Goal: Task Accomplishment & Management: Manage account settings

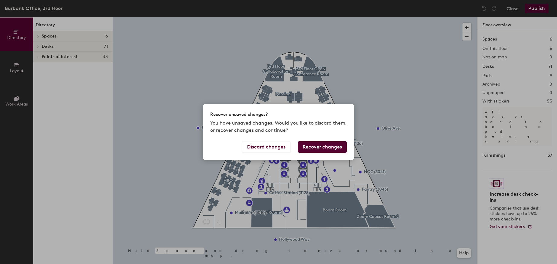
click at [326, 146] on button "Recover changes" at bounding box center [322, 146] width 49 height 11
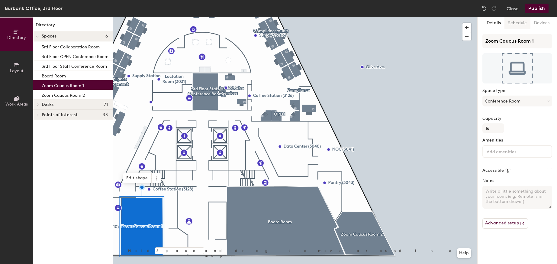
click at [518, 23] on button "Schedule" at bounding box center [518, 23] width 26 height 12
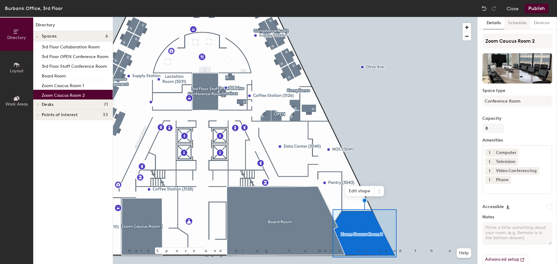
click at [518, 24] on button "Schedule" at bounding box center [518, 23] width 26 height 12
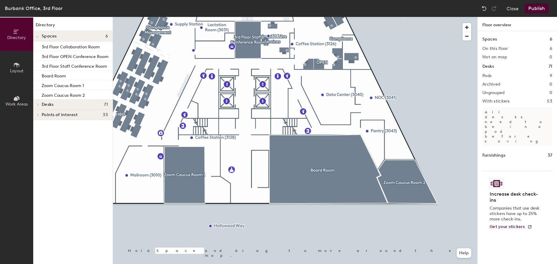
click at [538, 8] on button "Publish" at bounding box center [537, 9] width 24 height 10
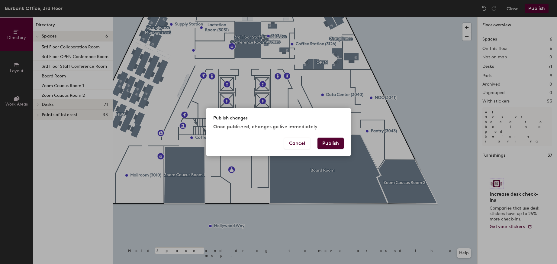
click at [334, 139] on button "Publish" at bounding box center [331, 142] width 26 height 11
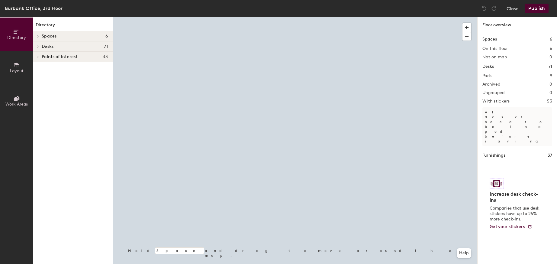
click at [40, 39] on div at bounding box center [37, 36] width 8 height 10
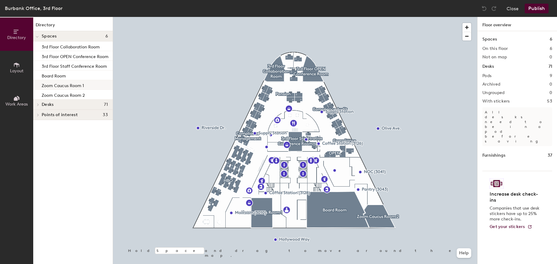
click at [79, 86] on p "Zoom Caucus Room 1" at bounding box center [63, 84] width 42 height 7
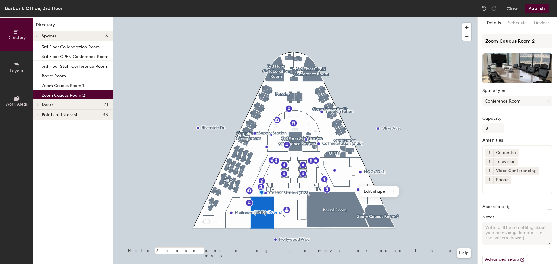
click at [79, 98] on div "Zoom Caucus Room 2" at bounding box center [72, 95] width 79 height 10
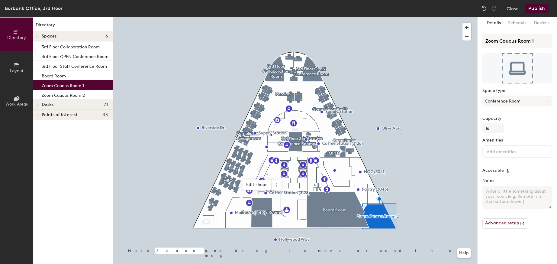
click at [79, 86] on p "Zoom Caucus Room 1" at bounding box center [63, 84] width 42 height 7
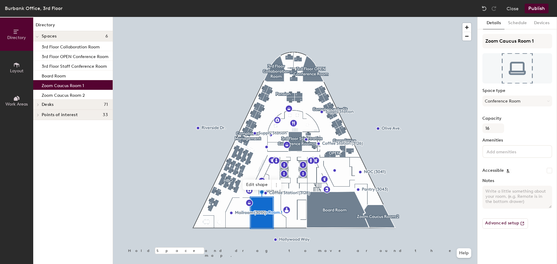
click at [504, 152] on input at bounding box center [513, 150] width 54 height 7
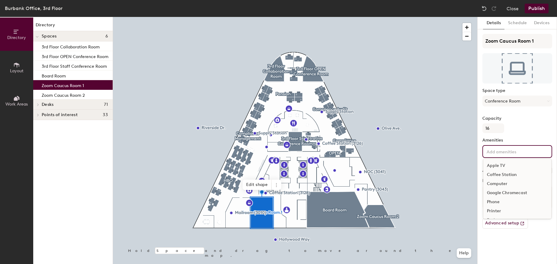
click at [505, 185] on div "Computer" at bounding box center [517, 183] width 68 height 9
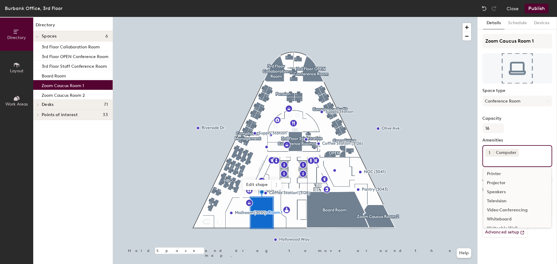
scroll to position [39, 0]
click at [498, 190] on div "Speakers" at bounding box center [517, 190] width 68 height 9
click at [500, 203] on div "Television" at bounding box center [517, 202] width 68 height 9
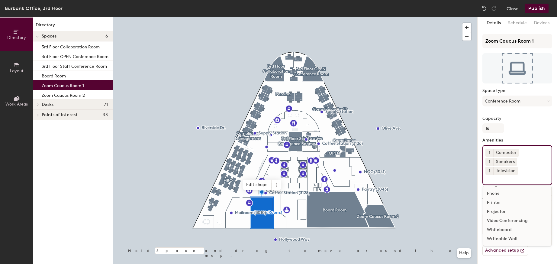
click at [504, 221] on div "Video Conferencing" at bounding box center [517, 220] width 68 height 9
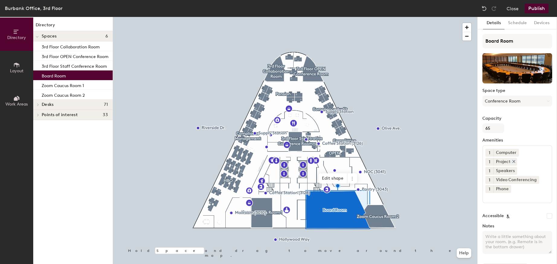
click at [514, 160] on icon at bounding box center [514, 161] width 4 height 4
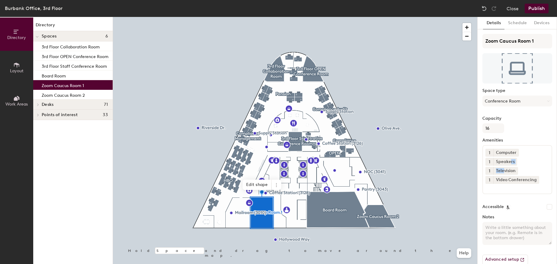
drag, startPoint x: 504, startPoint y: 170, endPoint x: 511, endPoint y: 166, distance: 7.6
click at [511, 166] on div "1 Computer 1 Speakers 1 Television 1 Video Conferencing" at bounding box center [518, 169] width 70 height 49
drag, startPoint x: 511, startPoint y: 166, endPoint x: 514, endPoint y: 163, distance: 4.1
click at [514, 163] on icon at bounding box center [514, 161] width 4 height 4
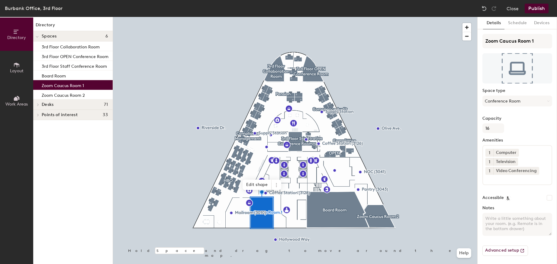
click at [512, 179] on input at bounding box center [513, 178] width 54 height 7
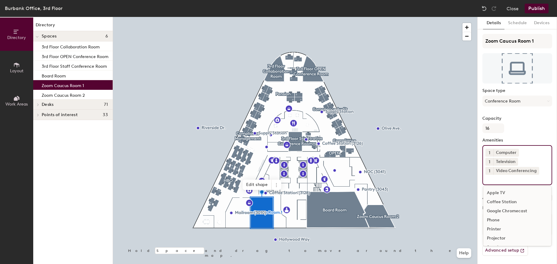
click at [500, 221] on div "Phone" at bounding box center [517, 219] width 68 height 9
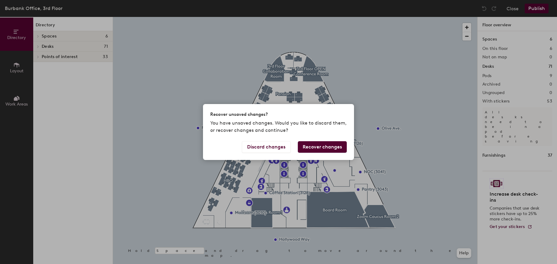
click at [320, 147] on button "Recover changes" at bounding box center [322, 146] width 49 height 11
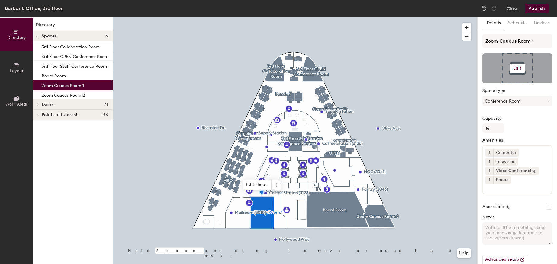
click at [514, 67] on h6 "Edit" at bounding box center [517, 68] width 8 height 5
click at [511, 83] on input "file" at bounding box center [522, 85] width 69 height 9
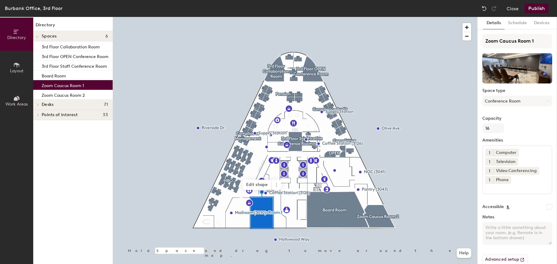
click at [540, 8] on button "Publish" at bounding box center [537, 9] width 24 height 10
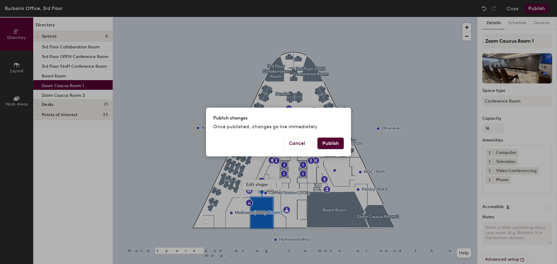
click at [334, 144] on button "Publish" at bounding box center [331, 142] width 26 height 11
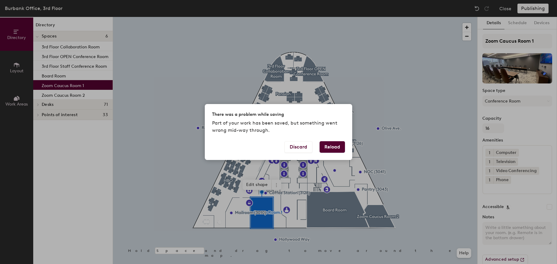
click at [335, 149] on button "Reload" at bounding box center [332, 146] width 25 height 11
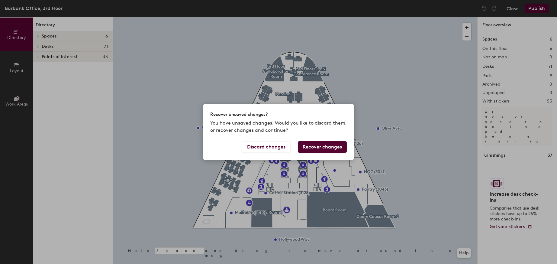
click at [323, 148] on button "Recover changes" at bounding box center [322, 146] width 49 height 11
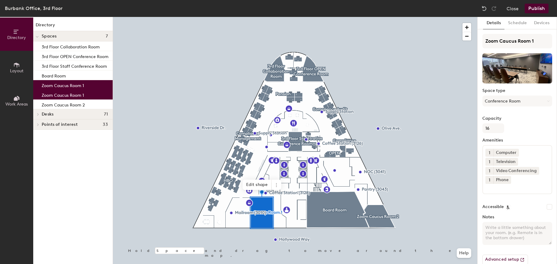
click at [536, 8] on button "Publish" at bounding box center [537, 9] width 24 height 10
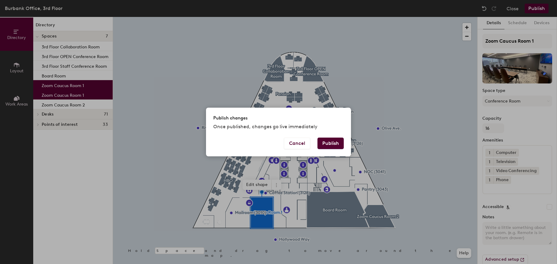
click at [325, 145] on button "Publish" at bounding box center [331, 142] width 26 height 11
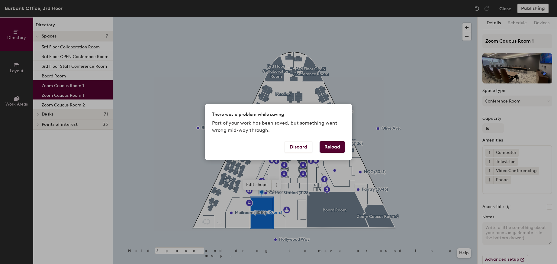
click at [335, 146] on button "Reload" at bounding box center [332, 146] width 25 height 11
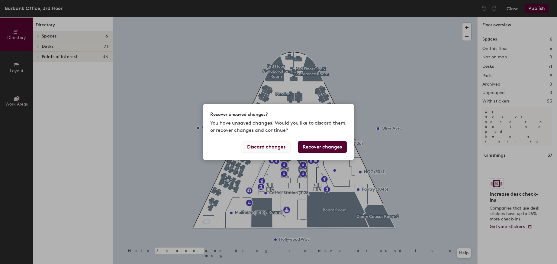
click at [267, 146] on button "Discard changes" at bounding box center [266, 146] width 49 height 11
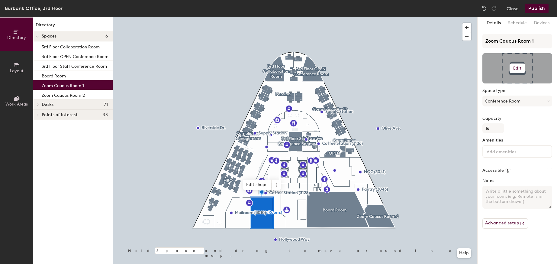
click at [518, 67] on h6 "Edit" at bounding box center [517, 68] width 8 height 5
click at [513, 84] on input "file" at bounding box center [522, 85] width 69 height 9
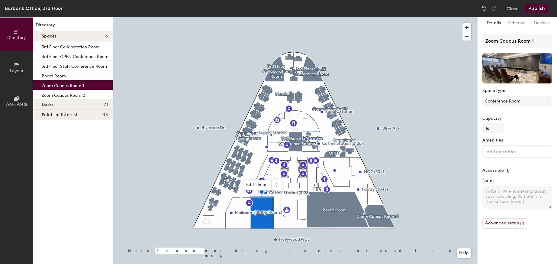
click at [538, 8] on button "Publish" at bounding box center [537, 9] width 24 height 10
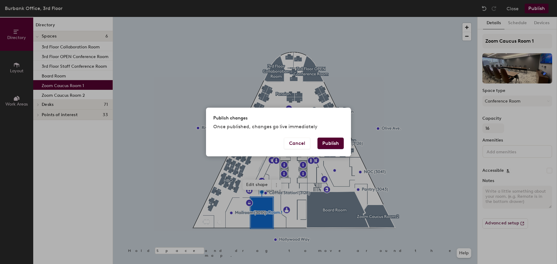
click at [331, 144] on button "Publish" at bounding box center [331, 142] width 26 height 11
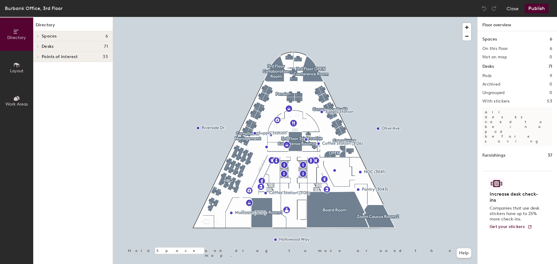
click at [36, 35] on span at bounding box center [37, 36] width 5 height 3
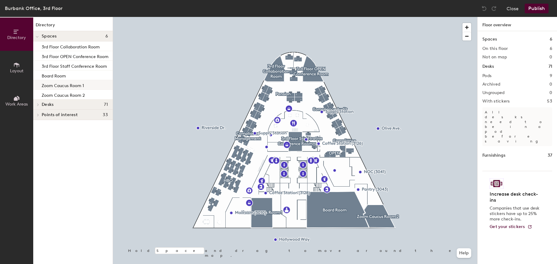
click at [80, 85] on p "Zoom Caucus Room 1" at bounding box center [63, 84] width 42 height 7
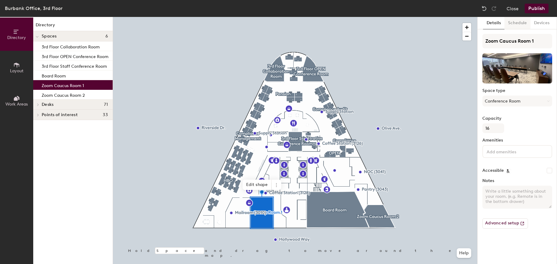
click at [520, 26] on button "Schedule" at bounding box center [518, 23] width 26 height 12
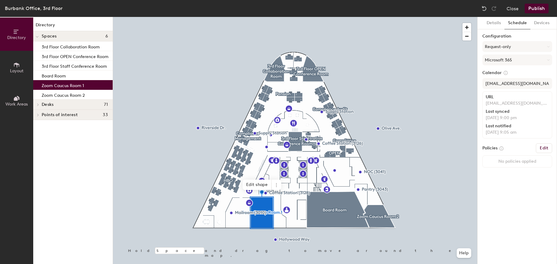
click at [547, 149] on h6 "Edit" at bounding box center [544, 148] width 8 height 5
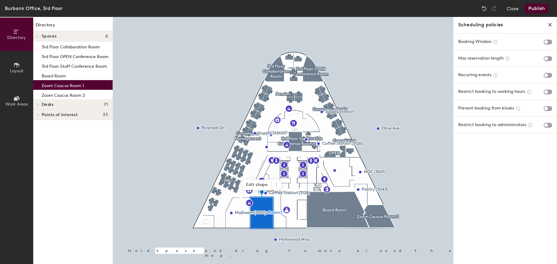
click at [549, 24] on icon "close policies" at bounding box center [550, 24] width 5 height 5
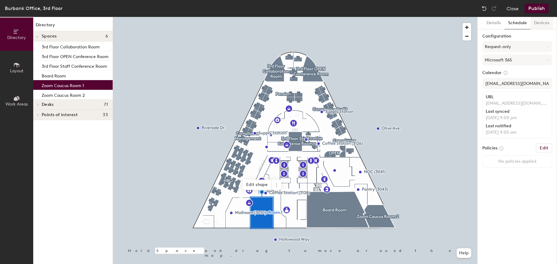
click at [542, 23] on button "Devices" at bounding box center [542, 23] width 23 height 12
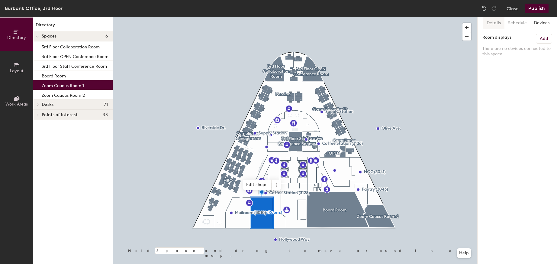
click at [499, 24] on button "Details" at bounding box center [493, 23] width 21 height 12
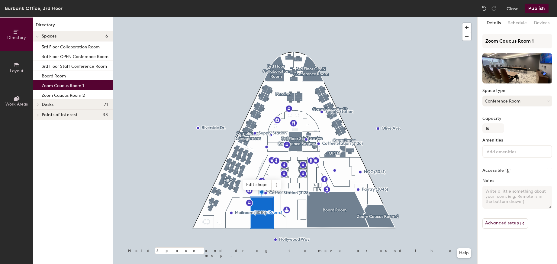
click at [533, 99] on button "Conference Room" at bounding box center [518, 100] width 70 height 11
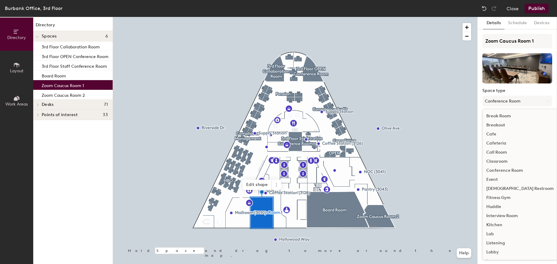
click at [512, 170] on div "Conference Room" at bounding box center [520, 170] width 75 height 9
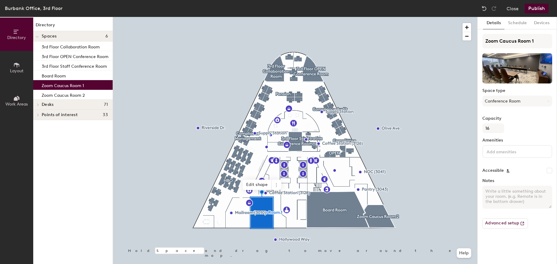
click at [505, 151] on input at bounding box center [513, 150] width 54 height 7
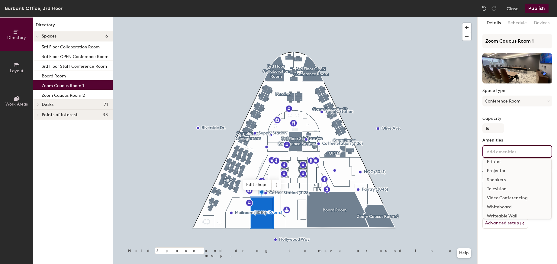
scroll to position [50, 0]
click at [501, 187] on div "Television" at bounding box center [517, 187] width 68 height 9
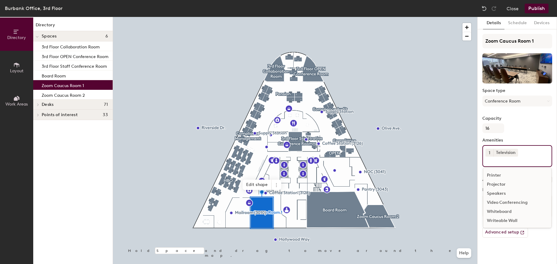
click at [497, 195] on div "Speakers" at bounding box center [517, 193] width 68 height 9
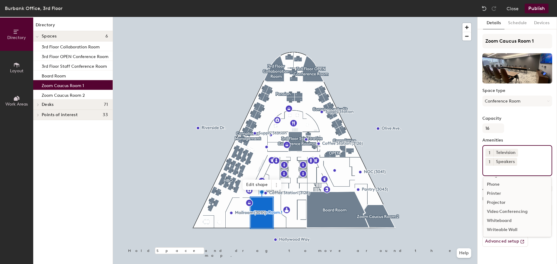
scroll to position [36, 0]
click at [520, 211] on div "Video Conferencing" at bounding box center [517, 211] width 68 height 9
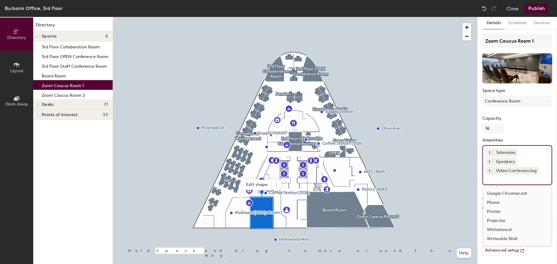
click at [499, 204] on div "Phone" at bounding box center [517, 202] width 68 height 9
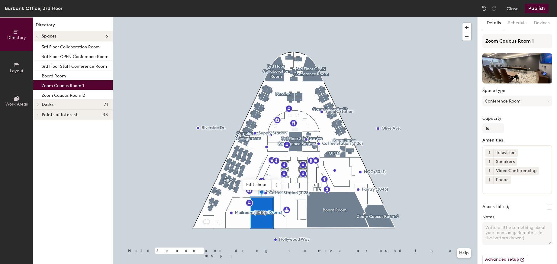
scroll to position [11, 0]
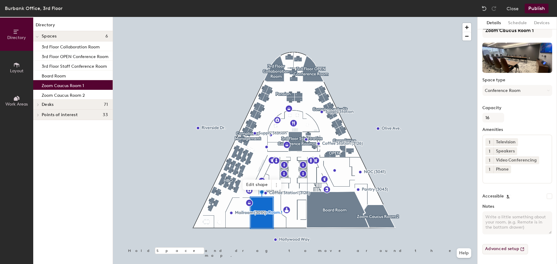
click at [509, 251] on button "Advanced setup" at bounding box center [506, 249] width 46 height 10
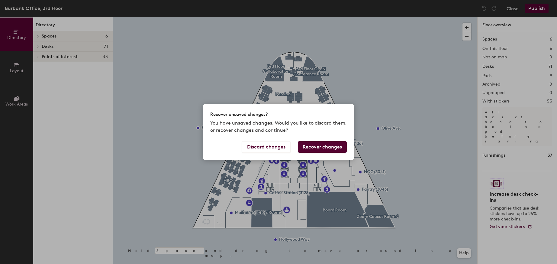
click at [325, 147] on button "Recover changes" at bounding box center [322, 146] width 49 height 11
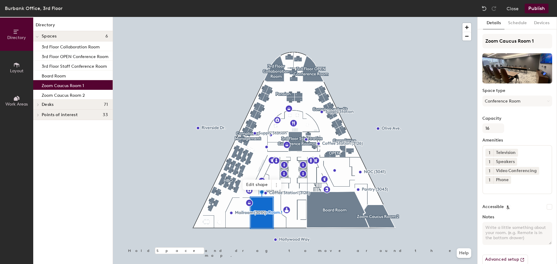
click at [541, 8] on button "Publish" at bounding box center [537, 9] width 24 height 10
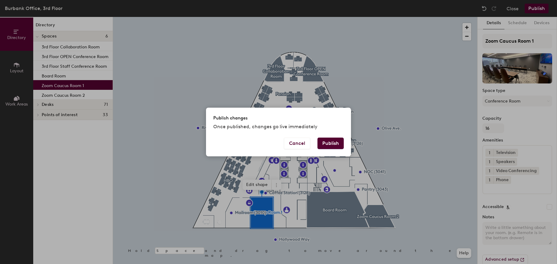
click at [333, 142] on button "Publish" at bounding box center [331, 142] width 26 height 11
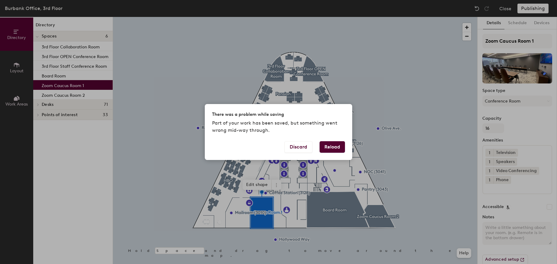
click at [336, 148] on button "Reload" at bounding box center [332, 146] width 25 height 11
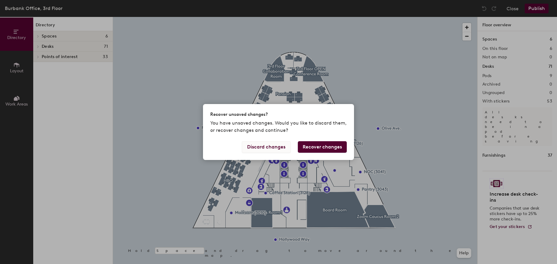
click at [271, 149] on button "Discard changes" at bounding box center [266, 146] width 49 height 11
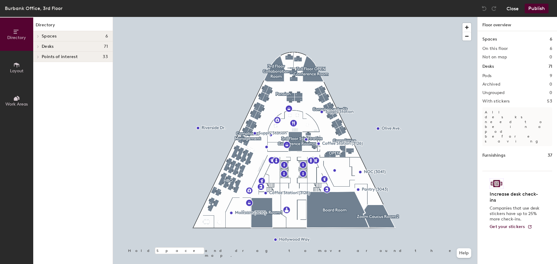
click at [513, 13] on button "Close" at bounding box center [513, 9] width 12 height 10
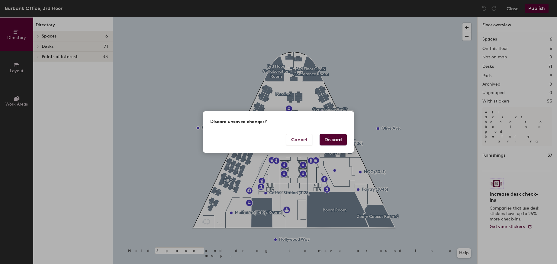
click at [335, 138] on button "Discard" at bounding box center [333, 139] width 27 height 11
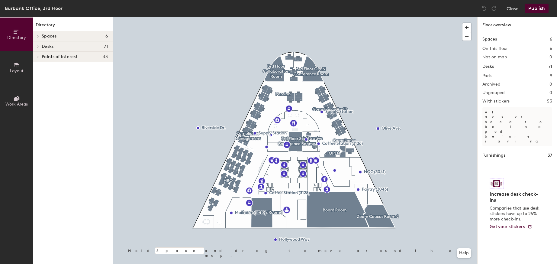
click at [37, 37] on icon at bounding box center [38, 36] width 2 height 3
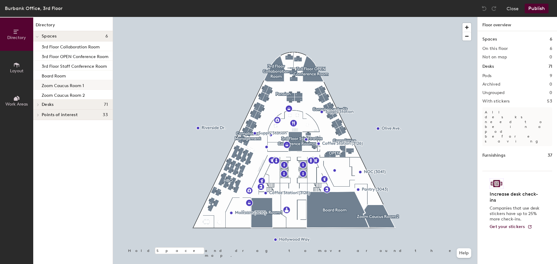
click at [84, 85] on div "Zoom Caucus Room 1" at bounding box center [72, 85] width 79 height 10
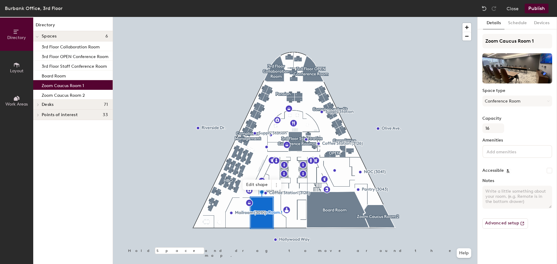
click at [77, 86] on p "Zoom Caucus Room 1" at bounding box center [63, 84] width 42 height 7
click at [15, 65] on icon at bounding box center [16, 65] width 7 height 7
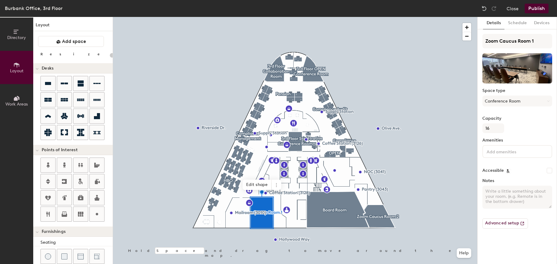
click at [17, 99] on icon at bounding box center [16, 99] width 4 height 4
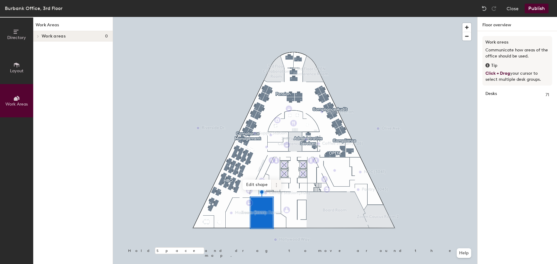
click at [276, 184] on icon at bounding box center [276, 184] width 5 height 5
click at [285, 199] on span "Remove from map" at bounding box center [298, 199] width 54 height 10
click at [539, 8] on button "Publish" at bounding box center [537, 9] width 24 height 10
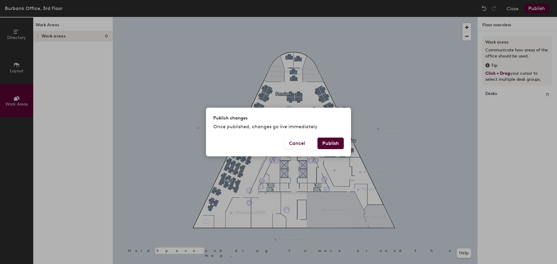
click at [334, 144] on button "Publish" at bounding box center [331, 142] width 26 height 11
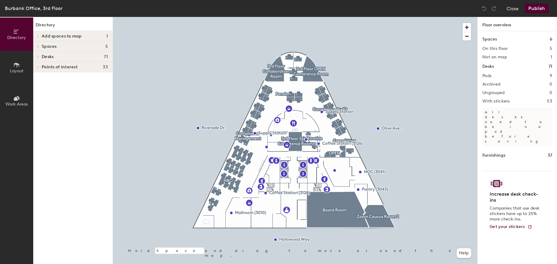
click at [38, 45] on div at bounding box center [37, 46] width 8 height 10
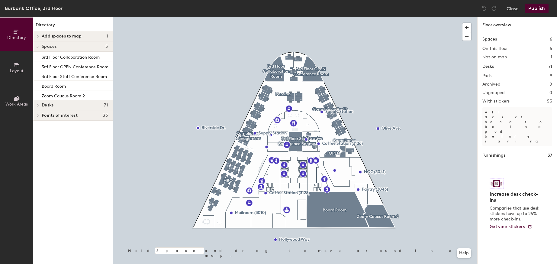
click at [16, 66] on icon at bounding box center [16, 65] width 7 height 7
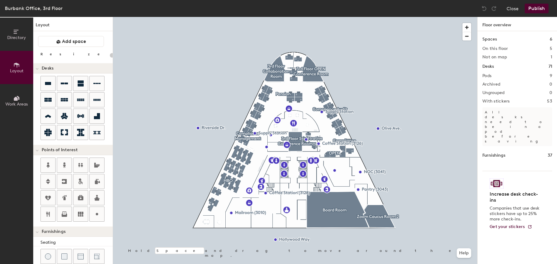
click at [16, 100] on icon at bounding box center [16, 99] width 4 height 4
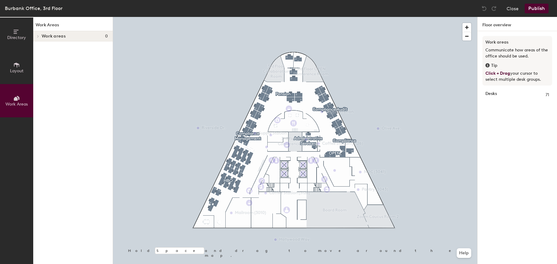
click at [37, 37] on icon at bounding box center [38, 36] width 2 height 3
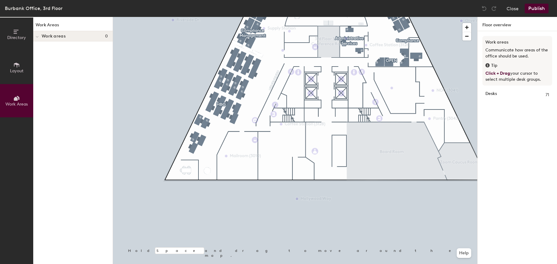
click at [15, 67] on icon at bounding box center [16, 65] width 7 height 7
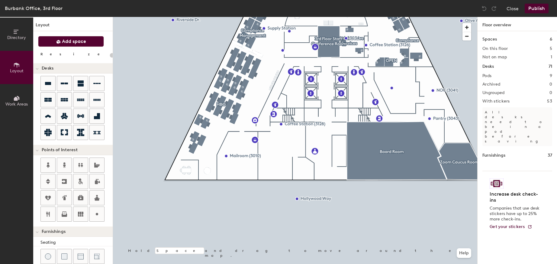
click at [74, 44] on span "Add space" at bounding box center [74, 41] width 24 height 6
click at [81, 41] on span "Add space" at bounding box center [74, 41] width 24 height 6
click at [14, 98] on icon at bounding box center [16, 98] width 7 height 7
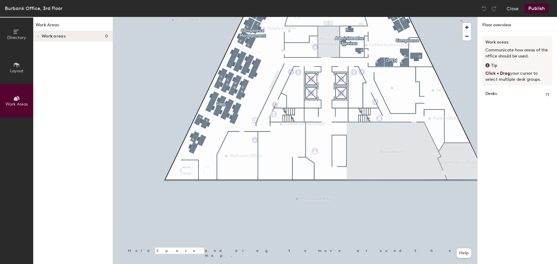
click at [39, 37] on icon at bounding box center [38, 36] width 2 height 3
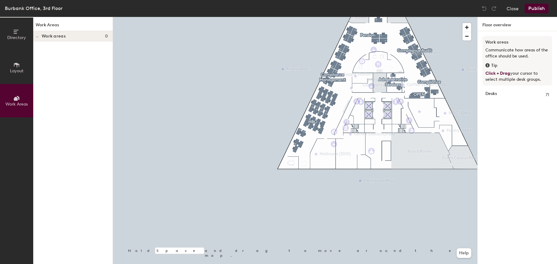
click at [534, 10] on button "Publish" at bounding box center [537, 9] width 24 height 10
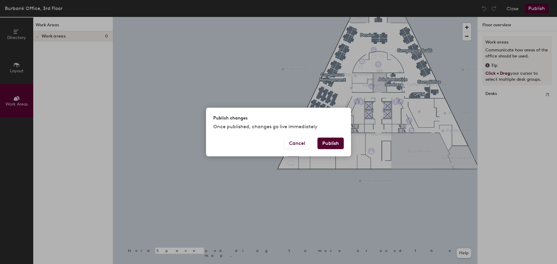
click at [329, 143] on button "Publish" at bounding box center [331, 142] width 26 height 11
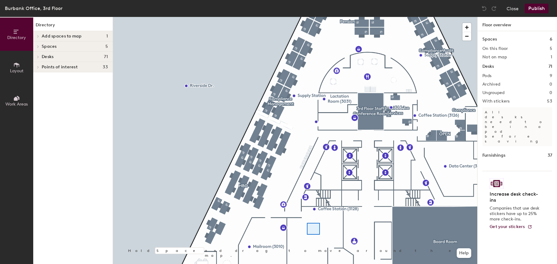
click at [307, 17] on div at bounding box center [295, 17] width 364 height 0
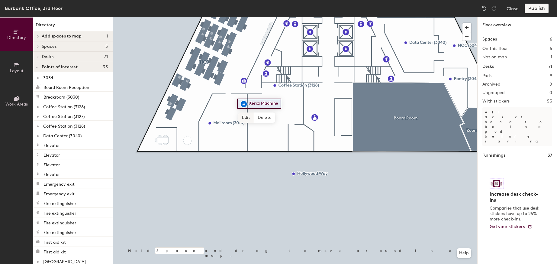
click at [247, 118] on span "Edit" at bounding box center [246, 117] width 16 height 10
click at [263, 118] on span "Done" at bounding box center [262, 117] width 18 height 10
click at [38, 46] on icon at bounding box center [38, 46] width 2 height 3
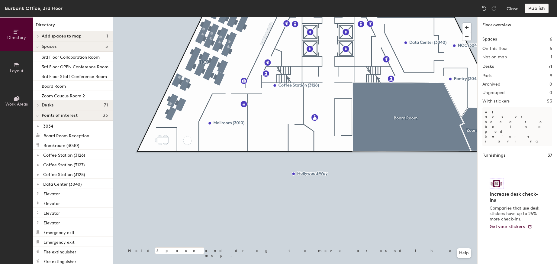
click at [34, 35] on div at bounding box center [37, 36] width 7 height 3
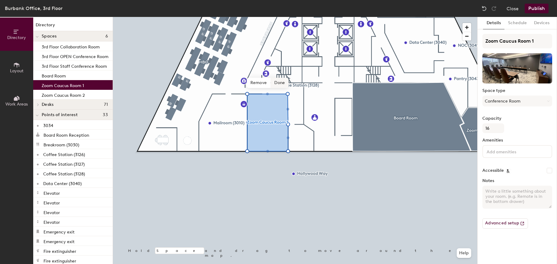
click at [282, 82] on span "Done" at bounding box center [280, 83] width 18 height 10
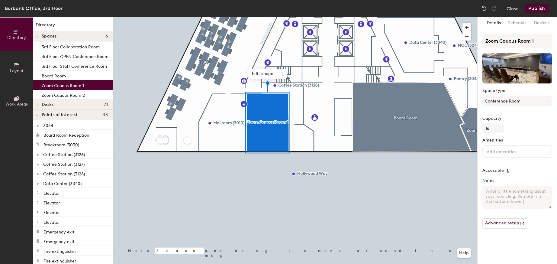
click at [515, 151] on input at bounding box center [513, 150] width 54 height 7
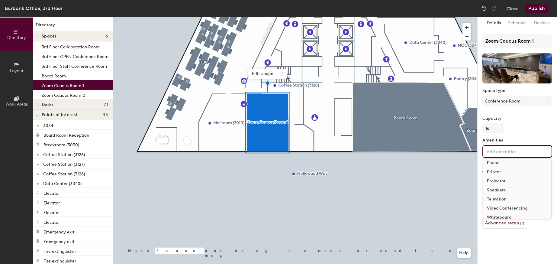
scroll to position [48, 0]
click at [502, 190] on div "Television" at bounding box center [517, 190] width 68 height 9
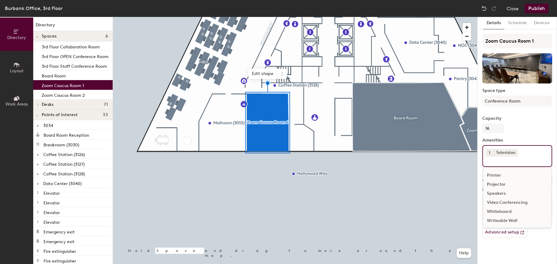
click at [517, 202] on div "Video Conferencing" at bounding box center [517, 202] width 68 height 9
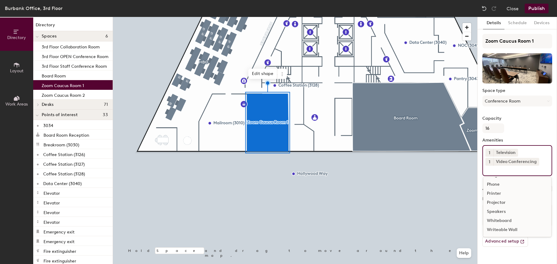
click at [502, 214] on div "Speakers" at bounding box center [517, 211] width 68 height 9
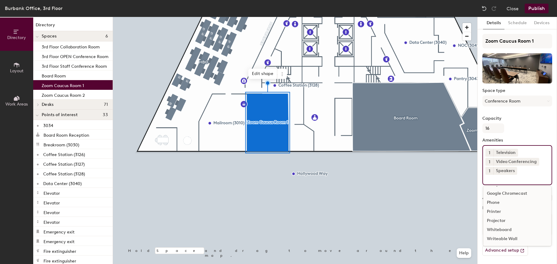
scroll to position [27, 0]
click at [496, 202] on div "Phone" at bounding box center [517, 202] width 68 height 9
click at [535, 121] on div "Capacity 16" at bounding box center [518, 124] width 70 height 17
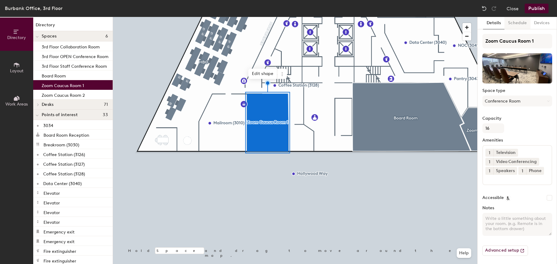
click at [520, 22] on button "Schedule" at bounding box center [518, 23] width 26 height 12
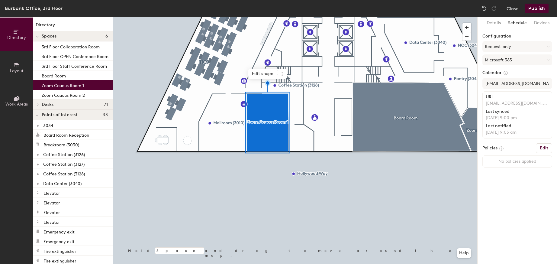
click at [540, 11] on button "Publish" at bounding box center [537, 9] width 24 height 10
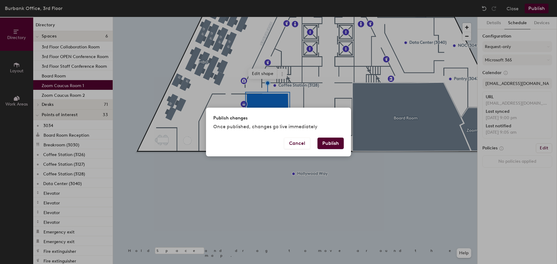
click at [335, 140] on button "Publish" at bounding box center [331, 142] width 26 height 11
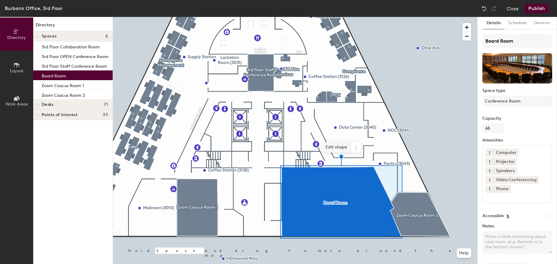
click at [341, 149] on span "Edit shape" at bounding box center [336, 147] width 29 height 10
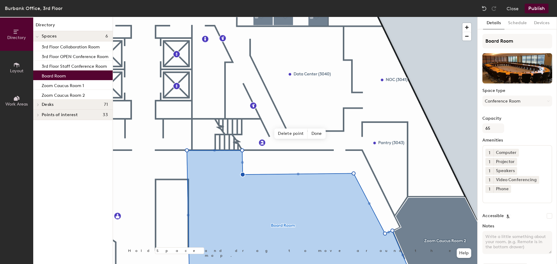
click at [535, 11] on button "Publish" at bounding box center [537, 9] width 24 height 10
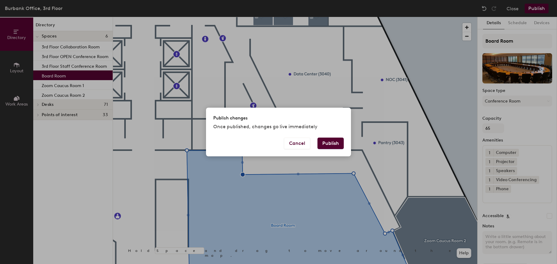
click at [337, 143] on button "Publish" at bounding box center [331, 142] width 26 height 11
